Goal: Use online tool/utility: Utilize a website feature to perform a specific function

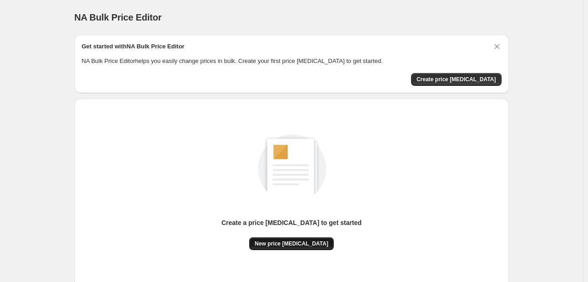
click at [285, 242] on span "New price [MEDICAL_DATA]" at bounding box center [291, 243] width 74 height 7
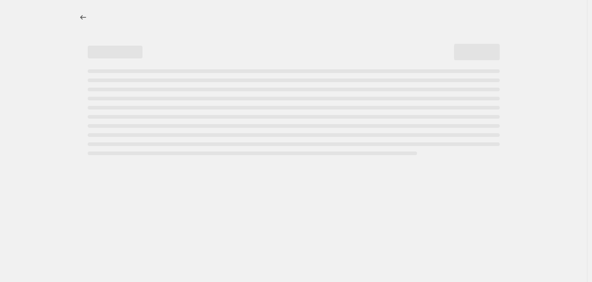
select select "percentage"
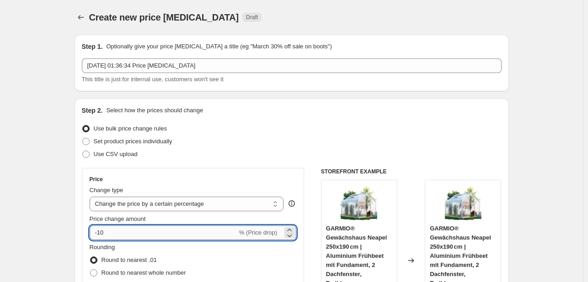
click at [174, 238] on input "-10" at bounding box center [164, 233] width 148 height 15
type input "-1"
type input "-35"
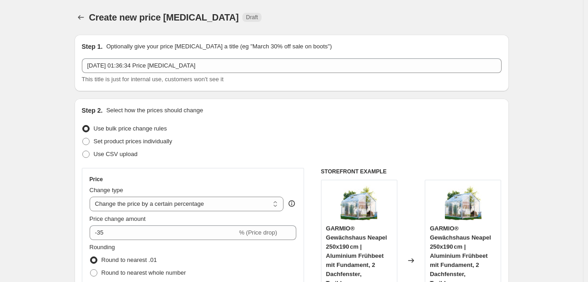
click at [371, 114] on div "Step 2. Select how the prices should change" at bounding box center [291, 110] width 419 height 9
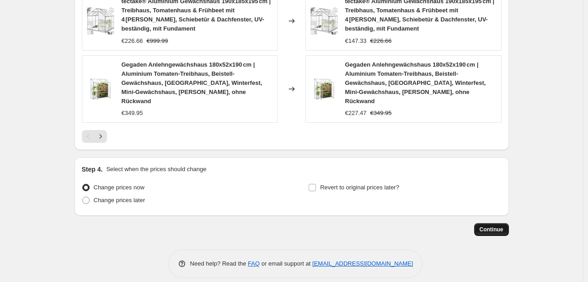
click at [481, 223] on button "Continue" at bounding box center [491, 229] width 35 height 13
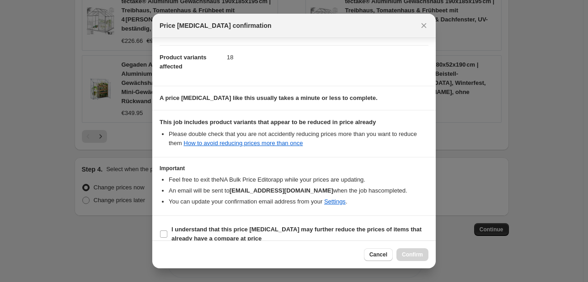
scroll to position [101, 0]
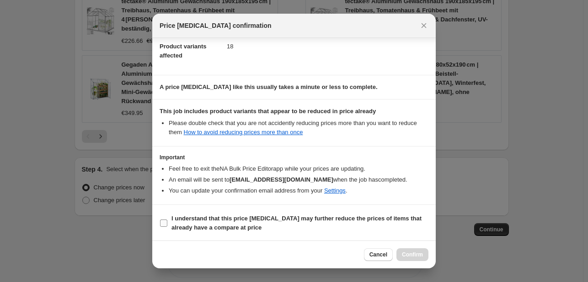
click at [303, 220] on b "I understand that this price [MEDICAL_DATA] may further reduce the prices of it…" at bounding box center [296, 223] width 250 height 16
click at [167, 220] on input "I understand that this price [MEDICAL_DATA] may further reduce the prices of it…" at bounding box center [163, 223] width 7 height 7
checkbox input "true"
click at [412, 257] on span "Confirm" at bounding box center [412, 254] width 21 height 7
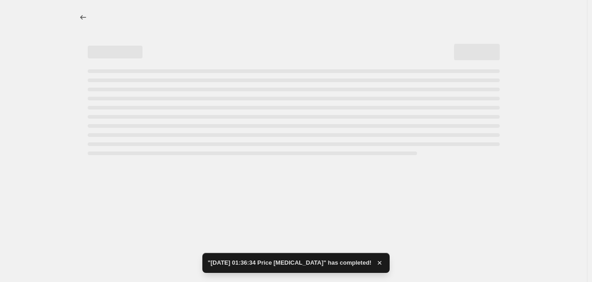
select select "percentage"
